Goal: Transaction & Acquisition: Obtain resource

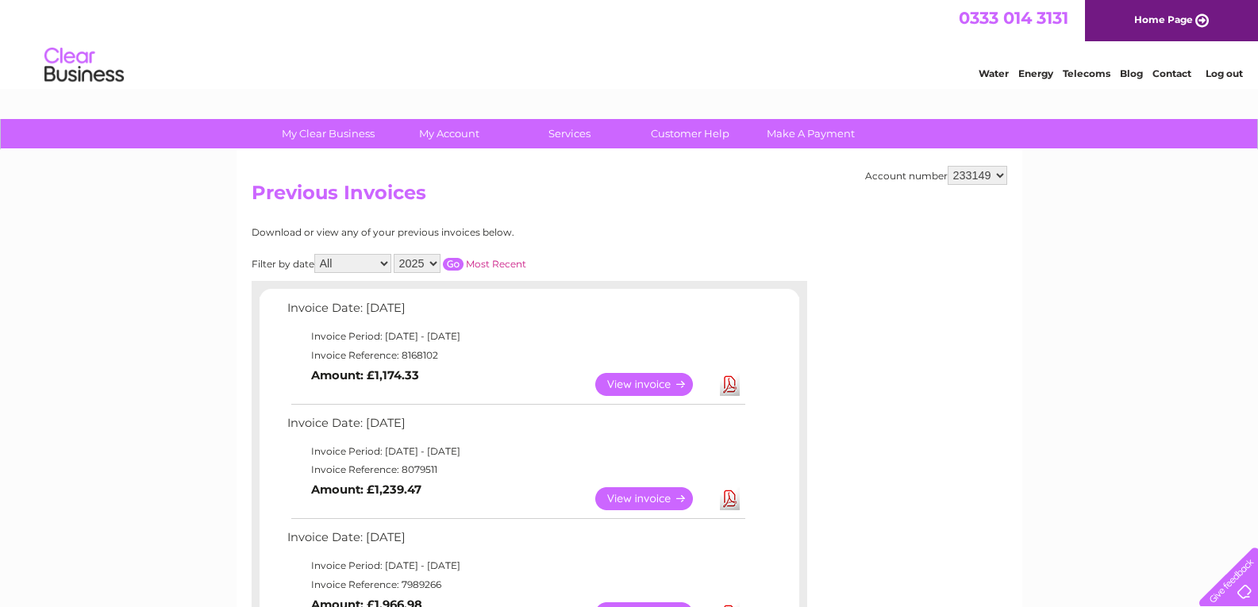
drag, startPoint x: 0, startPoint y: 0, endPoint x: 727, endPoint y: 497, distance: 880.8
click at [727, 497] on link "Download" at bounding box center [730, 498] width 20 height 23
click at [726, 383] on link "Download" at bounding box center [730, 384] width 20 height 23
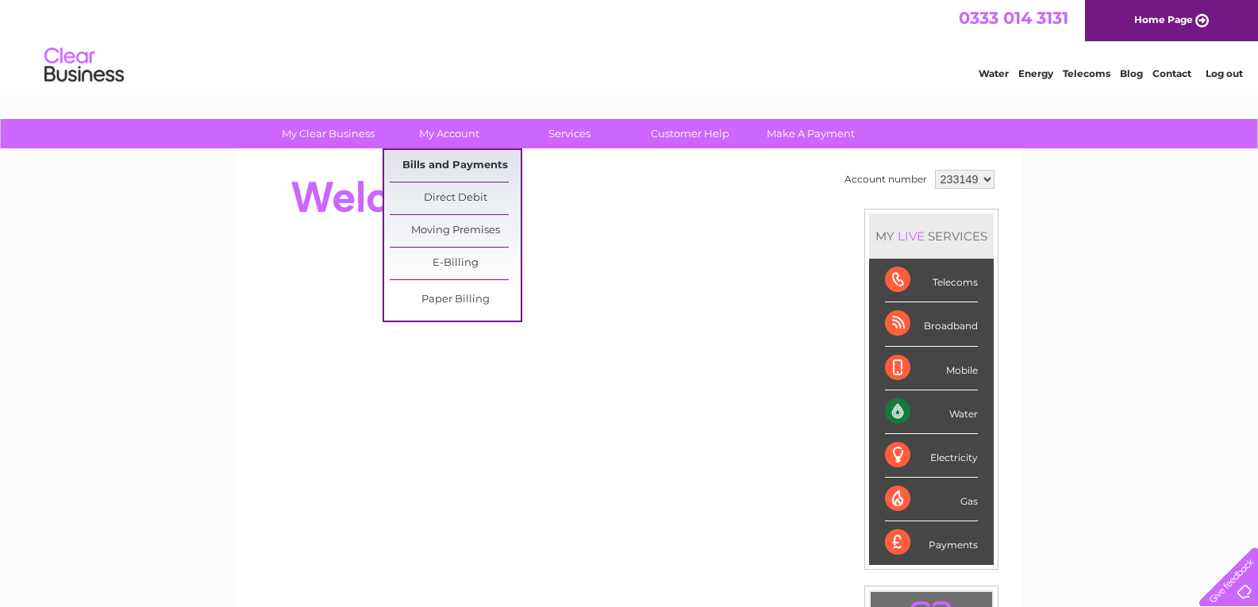
click at [450, 161] on link "Bills and Payments" at bounding box center [455, 166] width 131 height 32
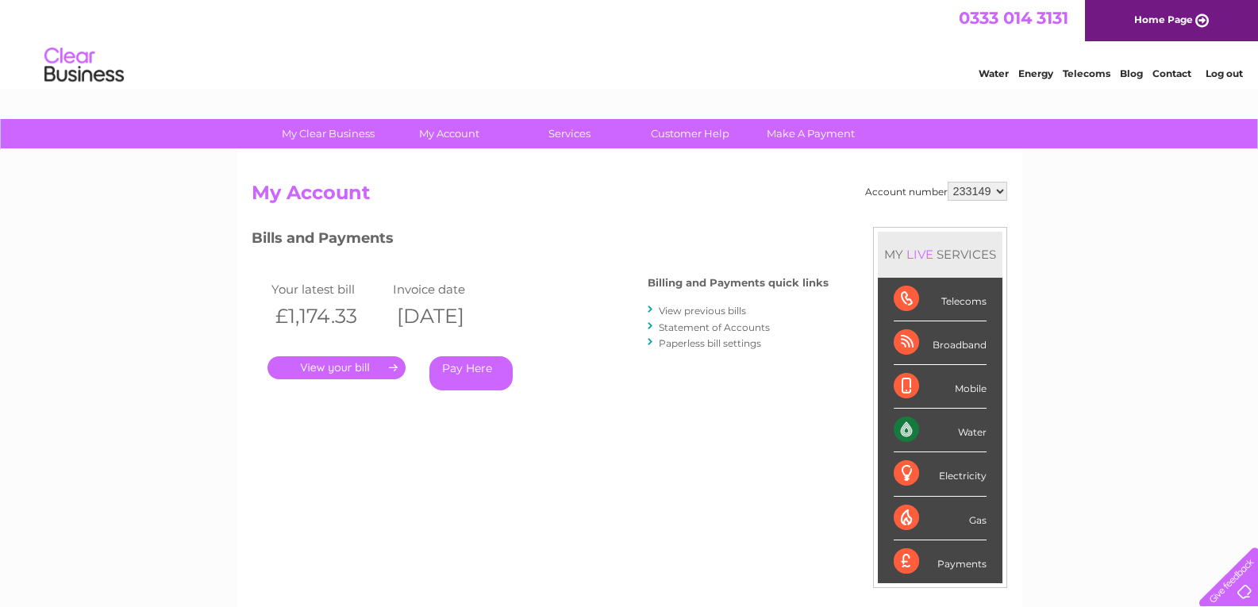
click at [374, 449] on div "Account number 233149 My Account MY LIVE SERVICES Telecoms Broadband Mobile Wat…" at bounding box center [630, 421] width 756 height 478
click at [322, 364] on link "." at bounding box center [337, 367] width 138 height 23
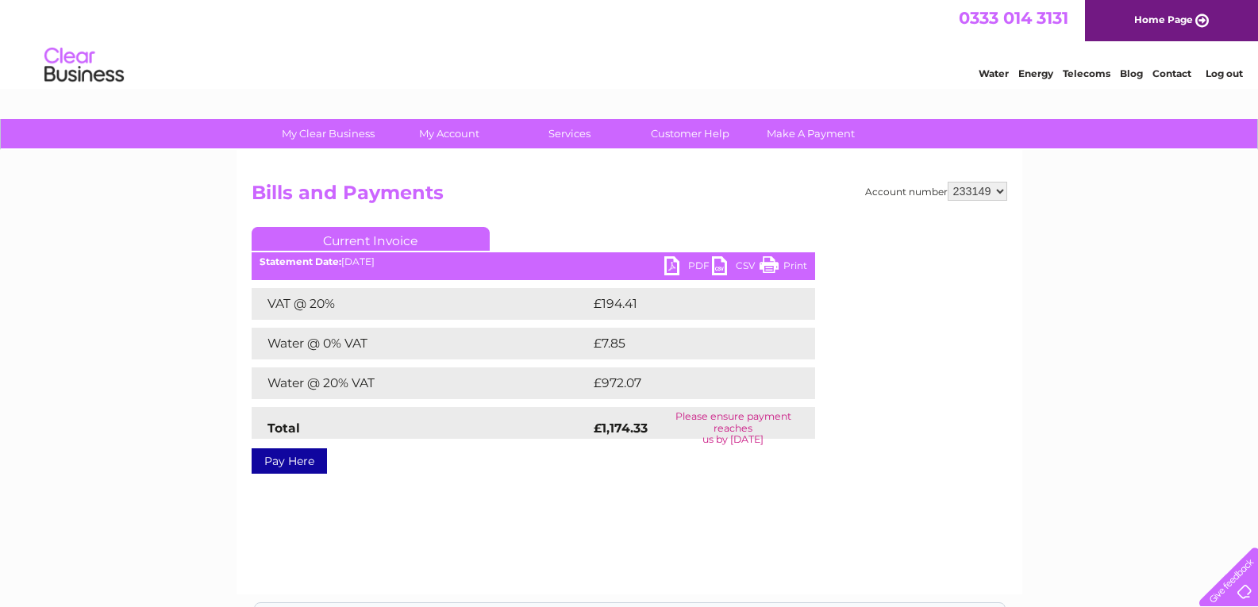
click at [1223, 72] on link "Log out" at bounding box center [1224, 73] width 37 height 12
